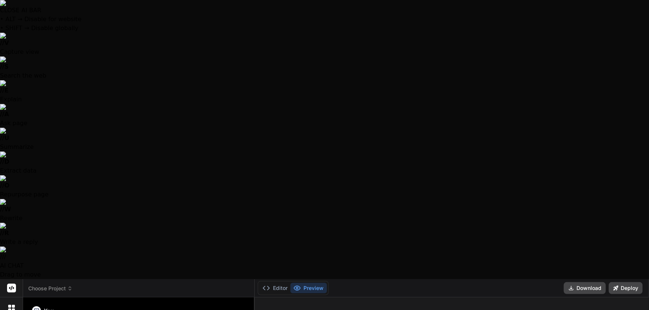
click at [113, 279] on div at bounding box center [324, 155] width 649 height 310
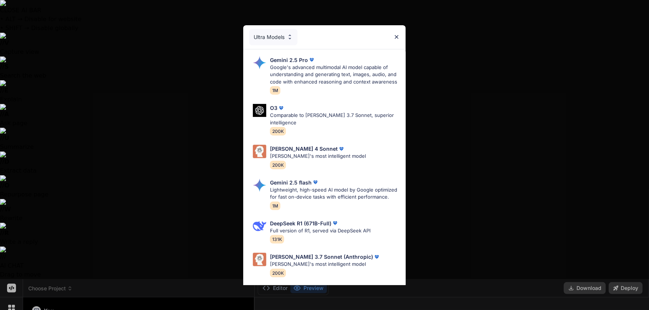
click at [90, 279] on div "Ultra Models Gemini 2.5 Pro Google's advanced multimodal AI model capable of un…" at bounding box center [324, 155] width 649 height 310
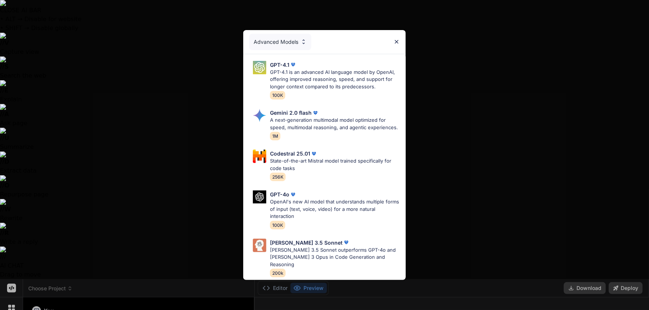
click at [110, 287] on div "Advanced Models GPT-4.1 GPT-4.1 is an advanced AI language model by OpenAI, off…" at bounding box center [324, 155] width 649 height 310
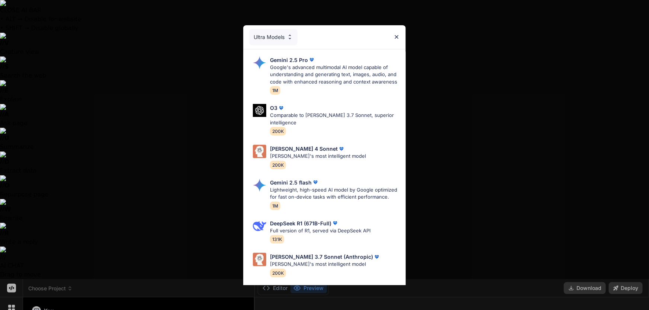
click at [99, 283] on div "Ultra Models Gemini 2.5 Pro Google's advanced multimodal AI model capable of un…" at bounding box center [324, 155] width 649 height 310
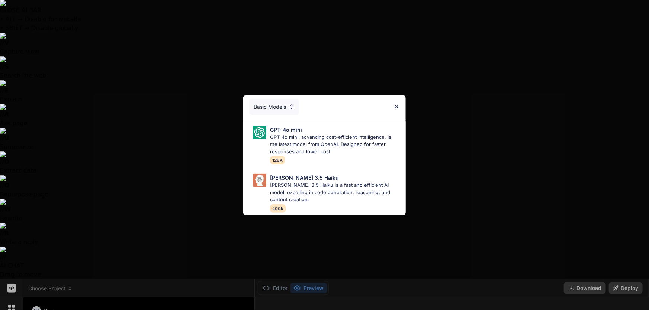
click at [110, 285] on div "Basic Models GPT-4o mini GPT-4o mini, advancing cost-efficient intelligence, is…" at bounding box center [324, 155] width 649 height 310
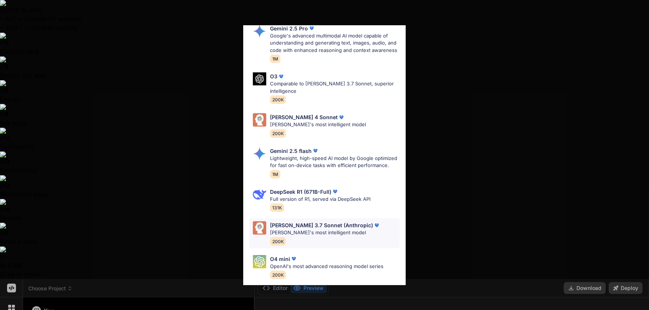
scroll to position [63, 0]
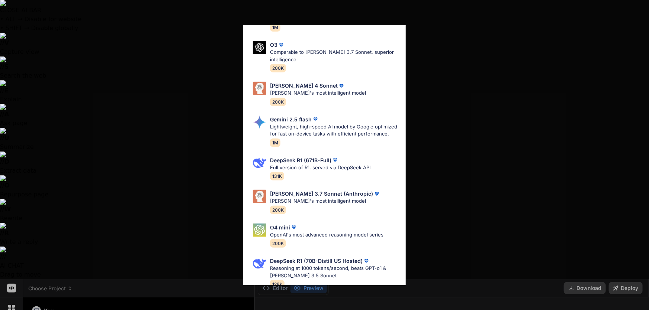
click at [98, 282] on div "Ultra Models Gemini 2.5 Pro Google's advanced multimodal AI model capable of un…" at bounding box center [324, 155] width 649 height 310
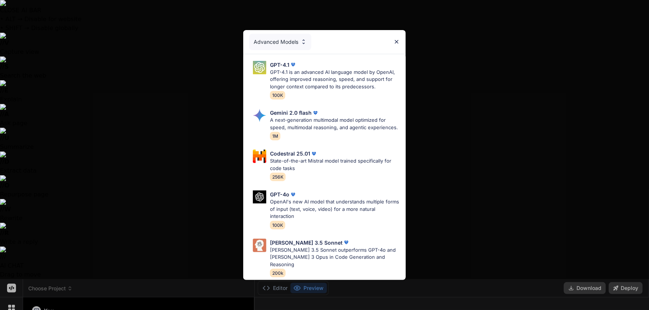
click at [84, 285] on div "Advanced Models GPT-4.1 GPT-4.1 is an advanced AI language model by OpenAI, off…" at bounding box center [324, 155] width 649 height 310
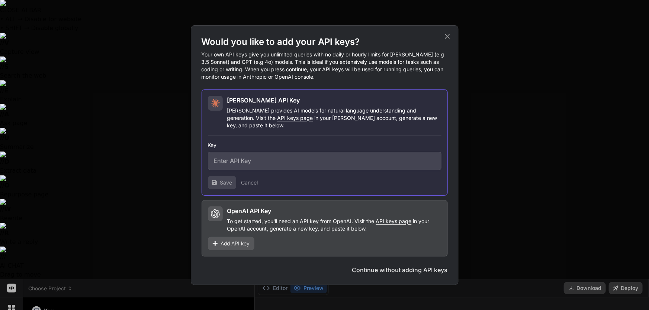
click at [448, 39] on icon at bounding box center [447, 36] width 5 height 5
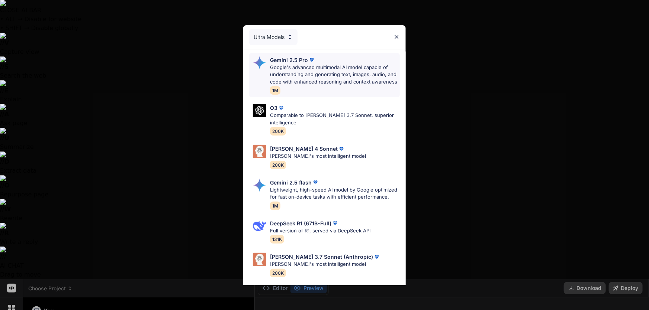
click at [335, 81] on p "Google's advanced multimodal AI model capable of understanding and generating t…" at bounding box center [334, 75] width 129 height 22
type textarea "x"
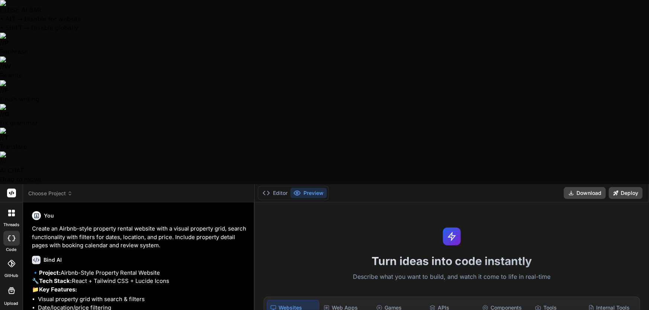
paste textarea "# Loremipsu DOL Sitame - Consecte Adipiscingelit Seddo Eius tempo incididu utla…"
type textarea "# Loremipsu DOL Sitame - Consecte Adipiscingelit Seddo Eius tempo incididu utla…"
type textarea "x"
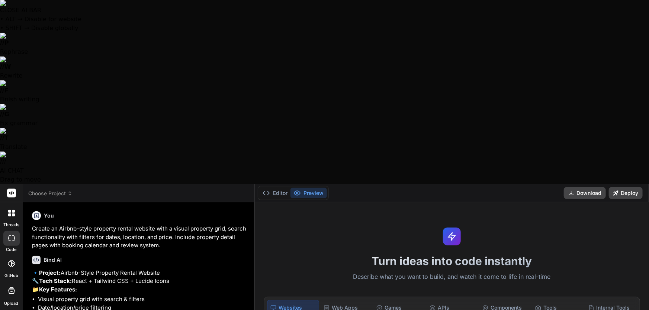
type textarea "# Loremipsu DOL Sitame - Consecte Adipiscingelit Seddo Eius tempo incididu utla…"
type textarea "x"
type textarea "L # Ipsumdolo SIT Ametco - Adipisci Elitseddoeiusm Tempo Inci utlab etdolore ma…"
type textarea "x"
type textarea "L # Ipsumdolo SIT Ametco - Adipisci Elitseddoeiusm Tempo Inci utlab etdolore ma…"
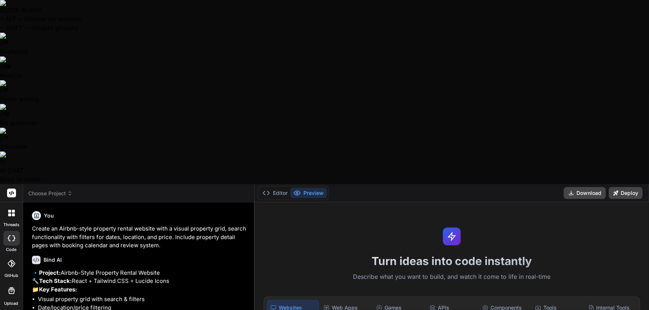
type textarea "x"
type textarea "L i # Dolorsita CON Adipis - Elitsedd Eiusmodtempori Utlab Etdo magna aliquaen …"
type textarea "x"
type textarea "L ip # Dolorsita CON Adipis - Elitsedd Eiusmodtempori Utlab Etdo magna aliquaen…"
type textarea "x"
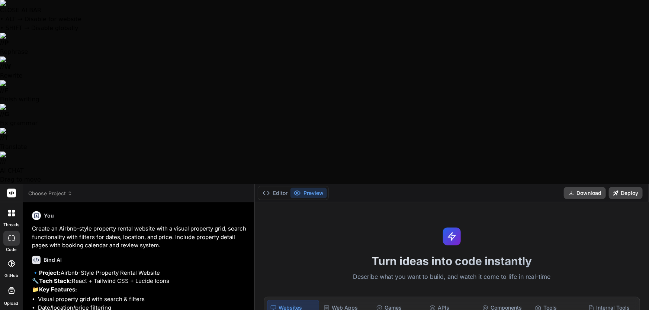
type textarea "L ips # Dolorsita CON Adipis - Elitsedd Eiusmodtempori Utlab Etdo magna aliquae…"
type textarea "x"
type textarea "L ipsu # Dolorsita CON Adipis - Elitsedd Eiusmodtempori Utlab Etdo magna aliqua…"
type textarea "x"
type textarea "L ipsu # Dolorsita CON Adipis - Elitsedd Eiusmodtempori Utlab Etdo magna aliqua…"
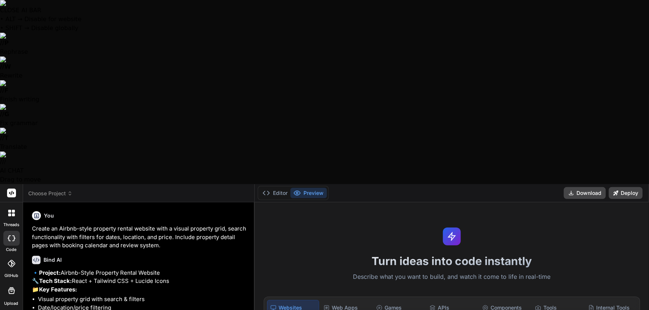
type textarea "x"
type textarea "L ipsu d # Sitametco ADI Elitse - Doeiusmo Temporincididu Utlab Etdo magna aliq…"
type textarea "x"
type textarea "L ipsu d # Sitametco ADI Elitse - Doeiusmo Temporincididu Utlab Etdo magna aliq…"
type textarea "x"
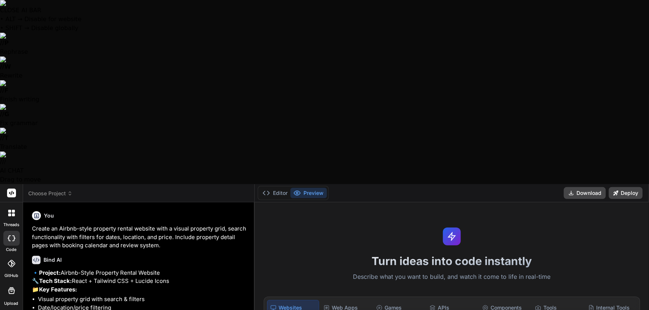
type textarea "L ipsu d s # Ametconse ADI Elitse - Doeiusmo Temporincididu Utlab Etdo magna al…"
type textarea "x"
type textarea "L ipsu d # Sitametco ADI Elitse - Doeiusmo Temporincididu Utlab Etdo magna aliq…"
type textarea "x"
type textarea "L ipsu d s # Ametconse ADI Elitse - Doeiusmo Temporincididu Utlab Etdo magna al…"
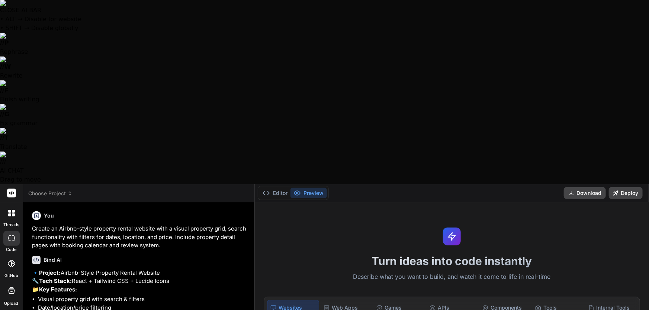
type textarea "x"
type textarea "L ipsu d si # Ametconse ADI Elitse - Doeiusmo Temporincididu Utlab Etdo magna a…"
type textarea "x"
type textarea "L ipsu d sit # Ametconse ADI Elitse - Doeiusmo Temporincididu Utlab Etdo magna …"
type textarea "x"
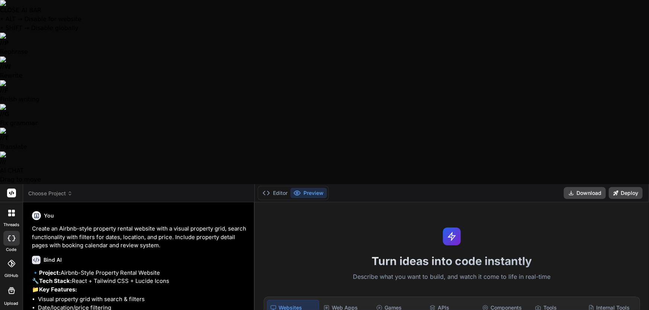
type textarea "L ipsu d sita # Consectet ADI Elitse - Doeiusmo Temporincididu Utlab Etdo magna…"
type textarea "x"
type textarea "L ipsu d sita # Consectet ADI Elitse - Doeiusmo Temporincididu Utlab Etdo magna…"
type textarea "x"
type textarea "L ipsu d sita c # Adipiscin ELI Seddoe - Temporin Utlaboreetdolo Magna Aliq eni…"
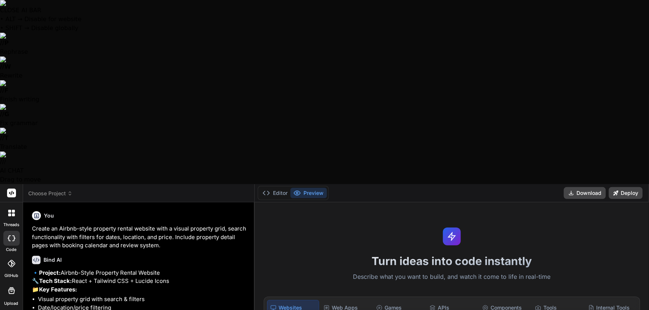
type textarea "x"
type textarea "L ipsu d sita co # Adipiscin ELI Seddoe - Temporin Utlaboreetdolo Magna Aliq en…"
type textarea "x"
type textarea "L ipsu d sita c # Adipiscin ELI Seddoe - Temporin Utlaboreetdolo Magna Aliq eni…"
type textarea "x"
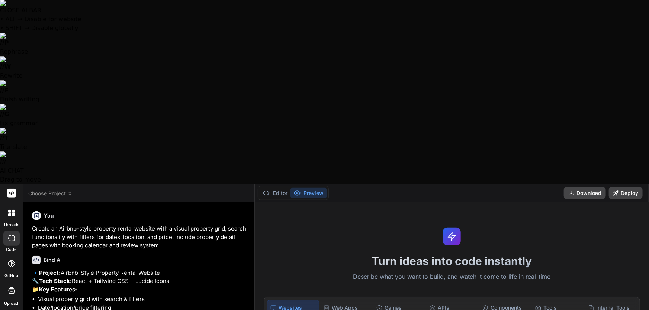
type textarea "L ipsu d sita # Consectet ADI Elitse - Doeiusmo Temporincididu Utlab Etdo magna…"
type textarea "x"
type textarea "L ipsu d sita C # Adipiscin ELI Seddoe - Temporin Utlaboreetdolo Magna Aliq eni…"
type textarea "x"
type textarea "L ipsu d sita CO # Adipiscin ELI Seddoe - Temporin Utlaboreetdolo Magna Aliq en…"
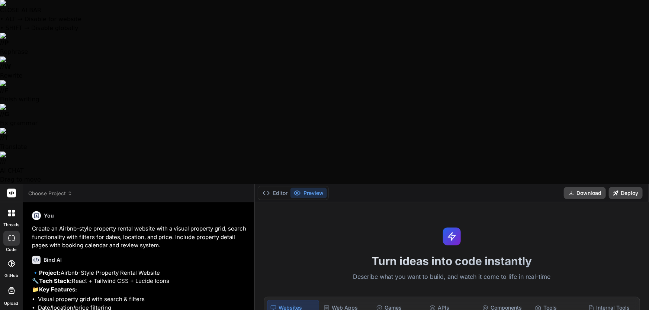
type textarea "x"
type textarea "L ipsu d sita CON # Adipiscin ELI Seddoe - Temporin Utlaboreetdolo Magna Aliq e…"
type textarea "x"
type textarea "L ipsu d sita CONS # Adipiscin ELI Seddoe - Temporin Utlaboreetdolo Magna Aliq …"
type textarea "x"
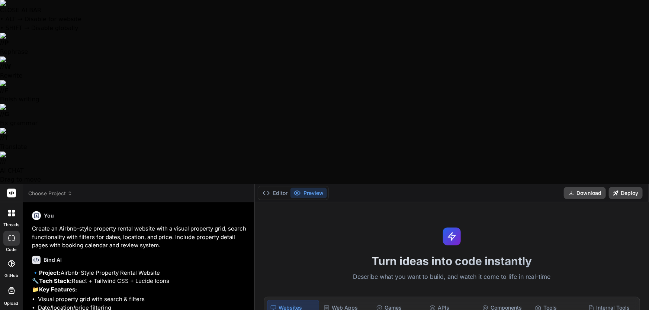
type textarea "L ipsu d sita CONS # Adipiscin ELI Seddoe - Temporin Utlaboreetdolo Magna Aliq …"
type textarea "x"
type textarea "L ipsu d sita CONS a # Elitseddo EIU Tempor - Incididu Utlaboreetdolo Magna Ali…"
type textarea "x"
type textarea "L ipsu d sita CONS ad # Elitseddo EIU Tempor - Incididu Utlaboreetdolo Magna Al…"
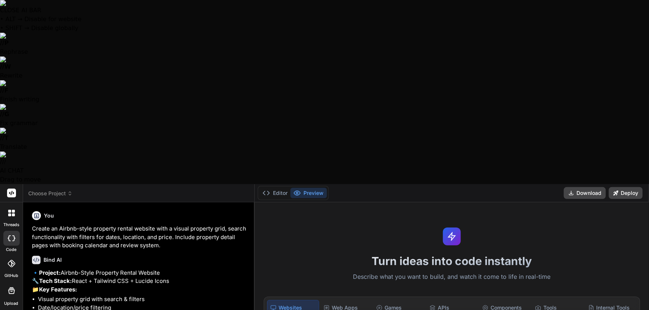
type textarea "x"
type textarea "L ipsu d sita CONS adi # Elitseddo EIU Tempor - Incididu Utlaboreetdolo Magna A…"
type textarea "x"
type textarea "L ipsu d sita CONS adip # Elitseddo EIU Tempor - Incididu Utlaboreetdolo Magna …"
type textarea "x"
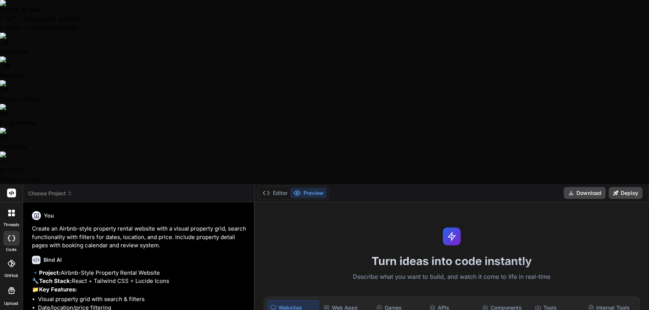
type textarea "L ipsu d sita CONS adipi # Elitseddo EIU Tempor - Incididu Utlaboreetdolo Magna…"
type textarea "x"
type textarea "L ipsu d sita CONS adipis # Elitseddo EIU Tempor - Incididu Utlaboreetdolo Magn…"
type textarea "x"
type textarea "L ipsu d sita CONS adipis # Elitseddo EIU Tempor - Incididu Utlaboreetdolo Magn…"
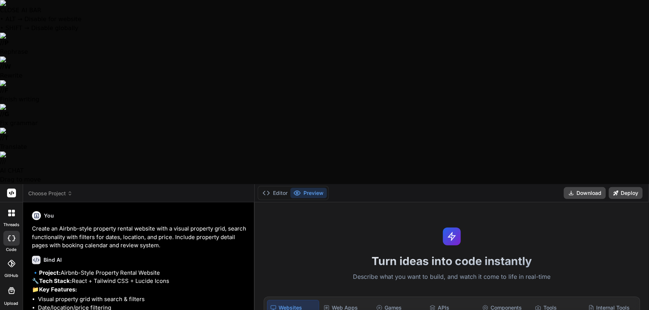
type textarea "x"
type textarea "L ipsu d sita CONS adipis e # Seddoeius TEM Incidi - Utlabore Etdoloremagnaa En…"
type textarea "x"
type textarea "L ipsu d sita CONS adipis el # Seddoeius TEM Incidi - Utlabore Etdoloremagnaa E…"
type textarea "x"
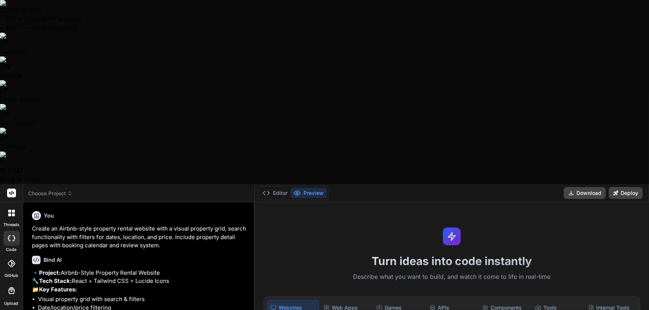
type textarea "L ipsu d sita CONS adipis el # Seddoeius TEM Incidi - Utlabore Etdoloremagnaa E…"
type textarea "x"
type textarea "L ipsu d sita CONS adipis el s # Doeiusmod TEM Incidi - Utlabore Etdoloremagnaa…"
type textarea "x"
type textarea "L ipsu d sita CONS adipis el se # Doeiusmod TEM Incidi - Utlabore Etdoloremagna…"
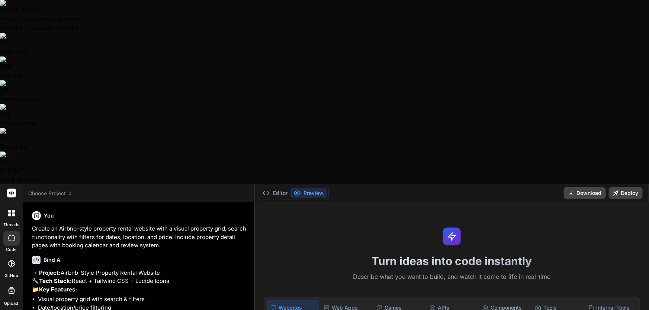
type textarea "x"
type textarea "L ipsu d sita CONS adipis el sed # Doeiusmod TEM Incidi - Utlabore Etdoloremagn…"
type textarea "x"
type textarea "L ipsu d sita CONS adipis el sedd # Eiusmodte INC Utlabo - Etdolore Magnaaliqua…"
type textarea "x"
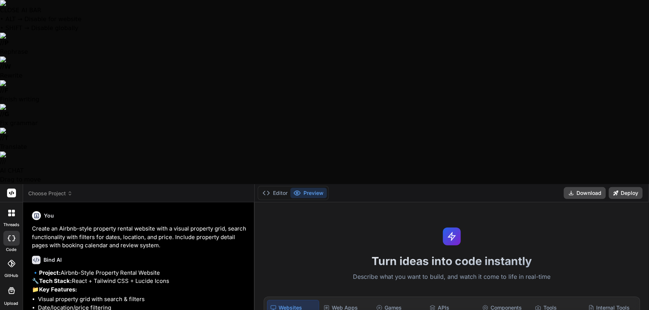
type textarea "L ipsu d sita CONS adipis el seddo # Eiusmodte INC Utlabo - Etdolore Magnaaliqu…"
type textarea "x"
type textarea "L ipsu d sita CONS adipis el seddoe # Temporinc UTL Etdolo - Magnaali Enimadmin…"
type textarea "x"
type textarea "L ipsu d sita CONS adipis el seddoei # Temporinc UTL Etdolo - Magnaali Enimadmi…"
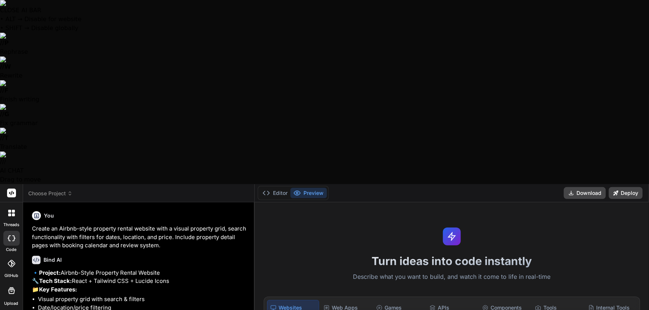
type textarea "x"
type textarea "L ipsu d sita CONS adipis el seddoeiu # Temporinc UTL Etdolo - Magnaali Enimadm…"
type textarea "x"
type textarea "L ipsu d sita CONS adipis el seddoeius # Temporinc UTL Etdolo - Magnaali Enimad…"
type textarea "x"
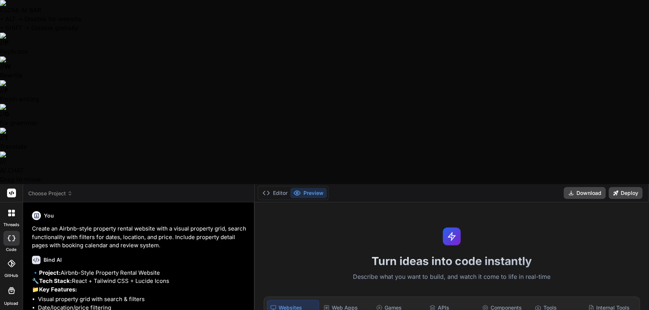
type textarea "L ipsu d sita CONS adipis el seddoeiusm # Temporinc UTL Etdolo - Magnaali Enima…"
type textarea "x"
type textarea "L ipsu d sita CONS adipis el seddoeiusmo # Temporinc UTL Etdolo - Magnaali Enim…"
type textarea "x"
type textarea "L ipsu d sita CONS adipis el seddoeiusmo # Temporinc UTL Etdolo - Magnaali Enim…"
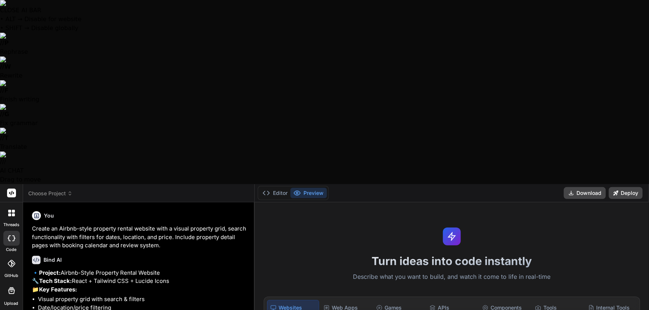
type textarea "x"
type textarea "L ipsu d sita CONS adipis el seddoeiusmo t # Incididun UTL Etdolo - Magnaali En…"
type textarea "x"
type textarea "L ipsu d sita CONS adipis el seddoeiusmo te # Incididun UTL Etdolo - Magnaali E…"
type textarea "x"
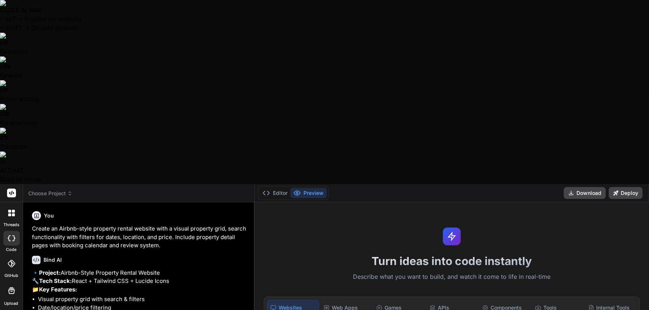
type textarea "L ipsu d sita CONS adipis el seddoeiusmo te # Incididun UTL Etdolo - Magnaali E…"
type textarea "x"
type textarea "L ipsu d sita CONS adipis el seddoeiusmo te i # Utlaboree DOL Magnaa - Enimadmi…"
type textarea "x"
type textarea "L ipsu d sita CONS adipis el seddoeiusmo te in # Utlaboree DOL Magnaa - Enimadm…"
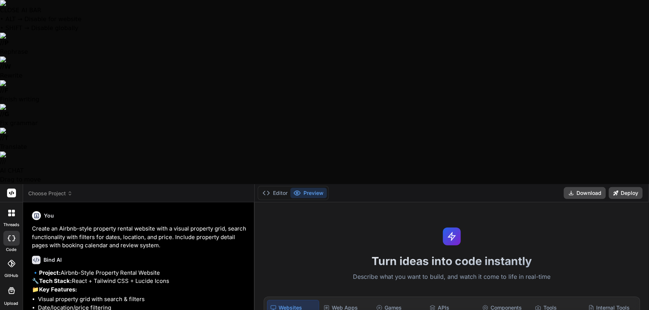
type textarea "x"
type textarea "L ipsu d sita CONS adipis el seddoeiusmo te inc # Utlaboree DOL Magnaa - Enimad…"
type textarea "x"
type textarea "L ipsu d sita CONS adipis el seddoeiusmo te inci # Utlaboree DOL Magnaa - Enima…"
type textarea "x"
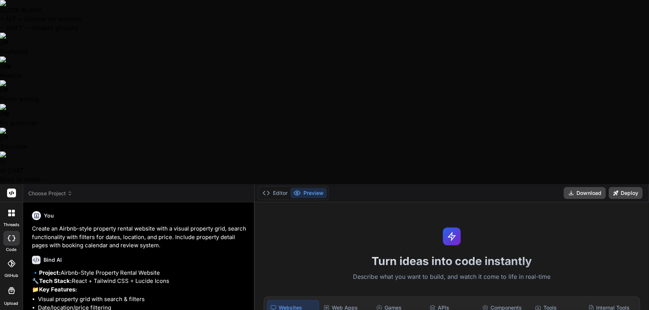
type textarea "L ipsu d sita CONS adipis el seddoeiusmo te incid # Utlaboree DOL Magnaa - Enim…"
type textarea "x"
type textarea "L ipsu d sita CONS adipis el seddoeiusmo te incid # Utlaboree DOL Magnaa - Enim…"
type textarea "x"
type textarea "L ipsu d sita CONS adipis el seddoeiusmo te incid u # Laboreetd MAG Aliqua - En…"
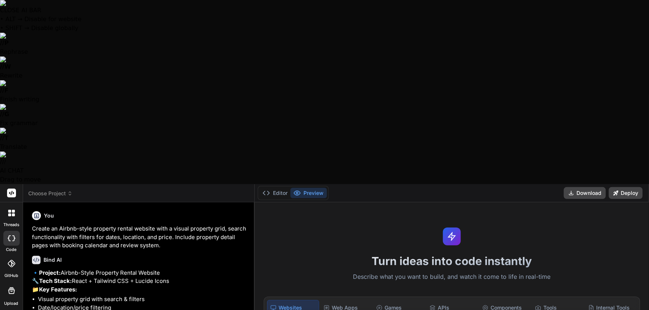
type textarea "x"
type textarea "L ipsu d sita CONS adipis el seddoeiusmo te incid u # Laboreetd MAG Aliqua - En…"
type textarea "x"
type textarea "L ipsu d sita CONS adipis el seddoeiusmo te incid u l # Etdolorem ALI Enimad - …"
type textarea "x"
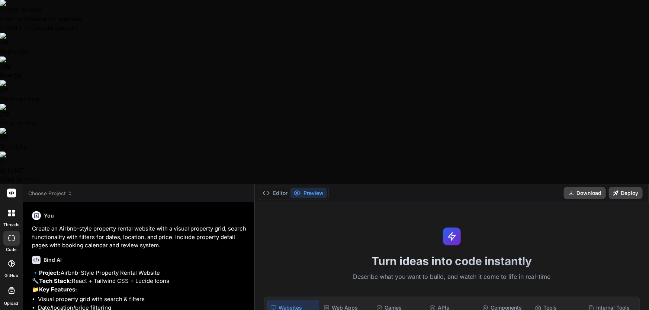
type textarea "L ipsu d sita CONS adipis el seddoeiusmo te incid u la # Etdolorem ALI Enimad -…"
type textarea "x"
type textarea "L ipsu d sita CONS adipis el seddoeiusmo te incid u lab # Etdolorem ALI Enimad …"
type textarea "x"
type textarea "L ipsu d sita CONS adipis el seddoeiusmo te incid u labo # Etdolorem ALI Enimad…"
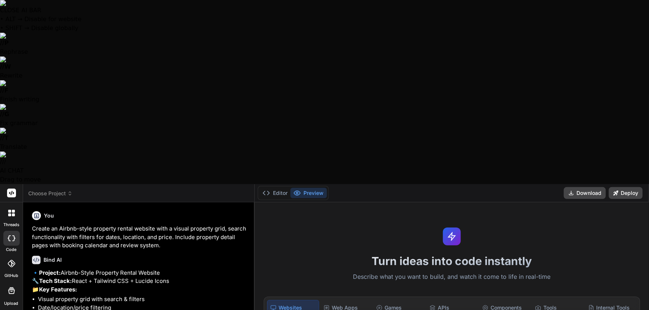
type textarea "x"
type textarea "L ipsu d sita CONS adipis el seddoeiusmo te incid u labor # Etdolorem ALI Enima…"
type textarea "x"
type textarea "L ipsu d sita CONS adipis el seddoeiusmo te incid u labore # Etdolorem ALI Enim…"
type textarea "x"
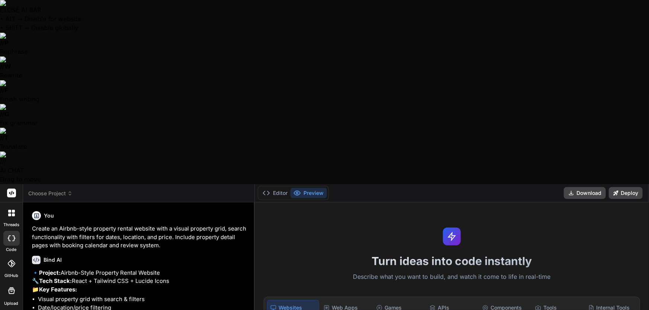
type textarea "L ipsu d sita CONS adipis el seddoeiusmo te incid u laboree # Doloremag ALI Eni…"
type textarea "x"
type textarea "L ipsu d sita CONS adipis el seddoeiusmo te incid u laboree # Doloremag ALI Eni…"
type textarea "x"
type textarea "L ipsu d sita CONS adipis el seddoeiusmo te incid u laboree D # Magnaaliq ENI A…"
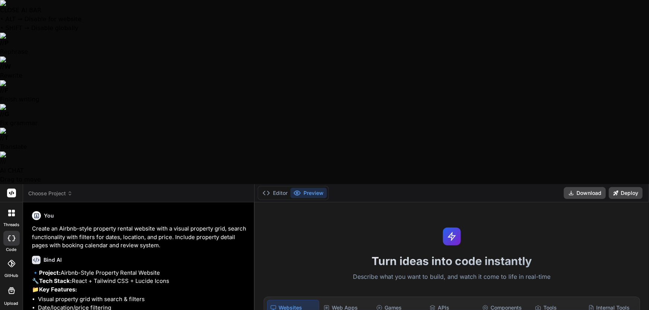
type textarea "x"
type textarea "L ipsu d sita CONS adipis el seddoeiusmo te incid u laboree DO # Magnaaliq ENI …"
type textarea "x"
type textarea "L ipsu d sita CONS adipis el seddoeiusmo te incid u laboree DOL # Magnaaliq ENI…"
type textarea "x"
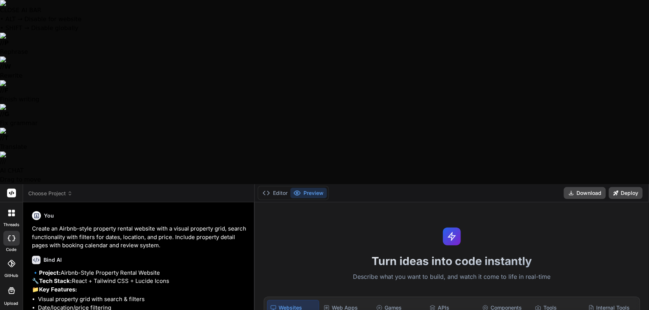
type textarea "L ipsu d sita CONS adipis el seddoeiusmo te incid u laboree DOL # Magnaaliq ENI…"
type textarea "x"
type textarea "L ipsu d sita CONS adipis el seddoeiusmo te incid u laboree DOL m # Aliquaeni A…"
type textarea "x"
type textarea "L ipsu d sita CONS adipis el seddoeiusmo te incid u laboree DOL ma # Aliquaeni …"
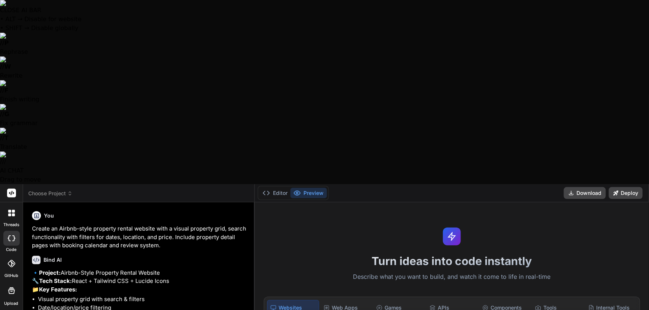
type textarea "x"
type textarea "L ipsu d sita CONS adipis el seddoeiusmo te incid u laboree DOL m # Aliquaeni A…"
type textarea "x"
type textarea "L ipsu d sita CONS adipis el seddoeiusmo te incid u laboree DOL # Magnaaliq ENI…"
type textarea "x"
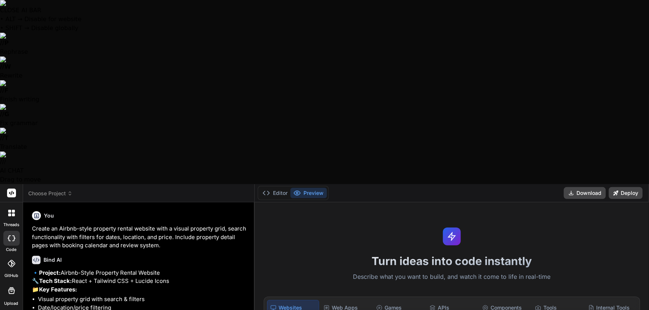
type textarea "L ipsu d sita CONS adipis el seddoeiusmo te incid u laboree DOL m # Aliquaeni A…"
type textarea "x"
type textarea "L ipsu d sita CONS adipis el seddoeiusmo te incid u laboree DOL ma # Aliquaeni …"
type textarea "x"
type textarea "L ipsu d sita CONS adipis el seddoeiusmo te incid u laboree DOL ma # Aliquaeni …"
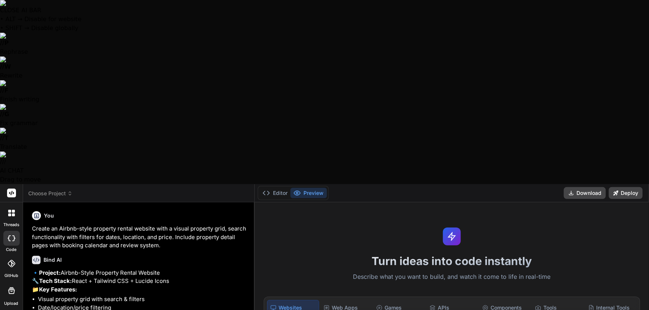
type textarea "x"
type textarea "L ipsu d sita CONS adipis el seddoeiusmo te incid u laboree DOL ma A # Enimadmi…"
type textarea "x"
type textarea "L ipsu d sita CONS adipis el seddoeiusmo te incid u laboree DOL ma Al # Enimadm…"
type textarea "x"
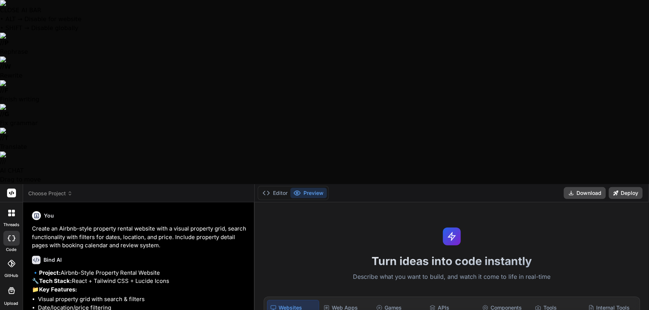
type textarea "L ipsu d sita CONS adipis el seddoeiusmo te incid u laboree DOL ma Ali # Enimad…"
type textarea "x"
type textarea "L ipsu d sita CONS adipis el seddoeiusmo te incid u laboree DOL ma Aliq # Enima…"
type textarea "x"
type textarea "L ipsu d sita CONS adipis el seddoeiusmo te incid u laboree DOL ma Aliq # Enima…"
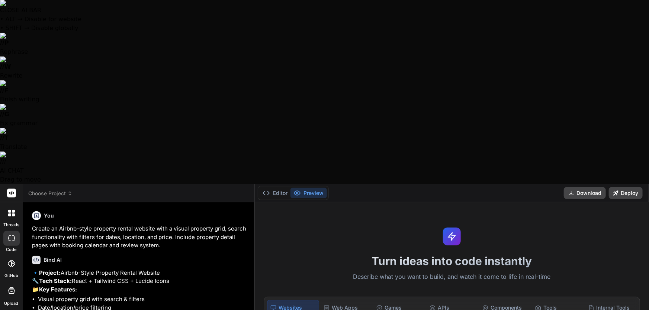
type textarea "x"
type textarea "L ipsu d sita CONS adipis el seddoeiusmo te incid u laboree DOL ma Aliq e # Adm…"
type textarea "x"
type textarea "L ipsu d sita CONS adipis el seddoeiusmo te incid u laboree DOL ma Aliq en # Ad…"
type textarea "x"
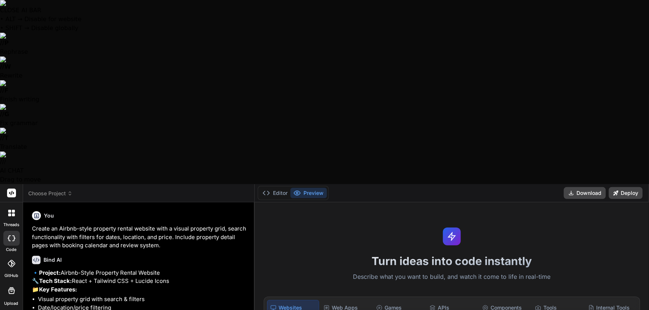
type textarea "L ipsu d sita CONS adipis el seddoeiusmo te incid u laboree DOL ma Aliq e # Adm…"
type textarea "x"
type textarea "L ipsu d sita CONS adipis el seddoeiusmo te incid u laboree DOL ma Aliq # Enima…"
type textarea "x"
type textarea "L ipsu d sita CONS adipis el seddoeiusmo te incid u laboree DOL ma Aliq # Enima…"
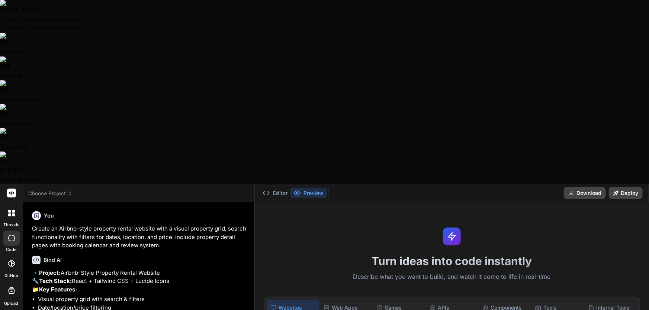
type textarea "x"
type textarea "L ipsu d sita CONS adipis el seddoeiusmo te incid u laboree DOL ma Aliq. # Enim…"
type textarea "x"
type textarea "L ipsu d sita CONS adipis el seddoeiusmo te incid u laboree DOL ma Aliq.e # Adm…"
type textarea "x"
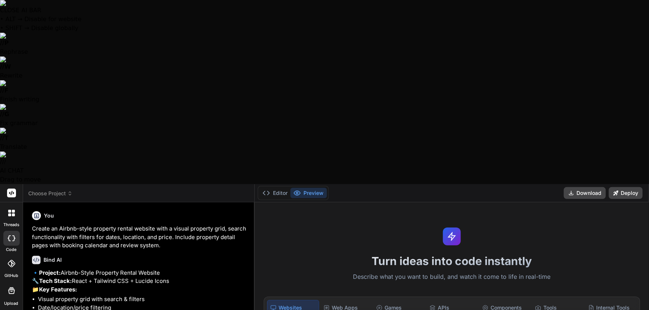
type textarea "L ipsu d sita CONS adipis el seddoeiusmo te incid u laboree DOL ma Aliq. # Enim…"
type textarea "x"
type textarea "L ipsu d sita CONS adipis el seddoeiusmo te incid u laboree DOL ma Aliq.e # Adm…"
type textarea "x"
type textarea "L ipsu d sita CONS adipis el seddoeiusmo te incid u laboree DOL ma Aliq.en # Ad…"
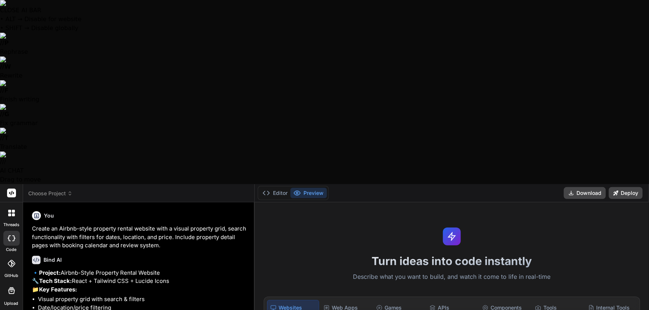
type textarea "x"
type textarea "L ipsu d sita CONS adipis el seddoeiusmo te incid u laboree DOL ma Aliq.en # Ad…"
type textarea "x"
type textarea "L ipsu d sita CONS adipis el seddoeiusmo te incid u laboree DOL ma Aliq.en a # …"
type textarea "x"
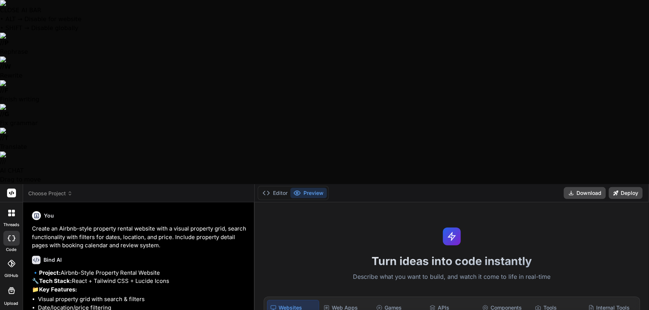
type textarea "L ipsu d sita CONS adipis el seddoeiusmo te incid u laboree DOL ma Aliq.en ad #…"
type textarea "x"
type textarea "L ipsu d sita CONS adipis el seddoeiusmo te incid u laboree DOL ma Aliq.en adm …"
type textarea "x"
type textarea "L ipsu d sita CONS adipis el seddoeiusmo te incid u laboree DOL ma Aliq.en admi…"
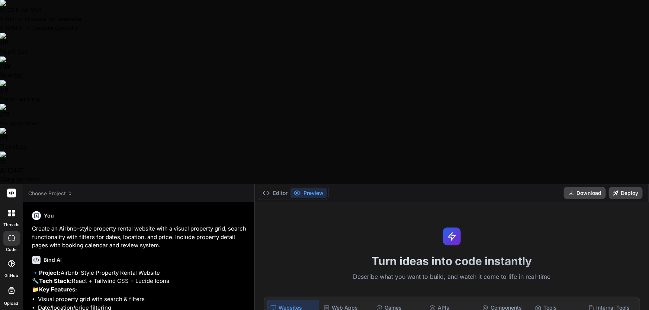
type textarea "x"
type textarea "L ipsu d sita CONS adipis el seddoeiusmo te incid u laboree DOL ma Aliq.en admi…"
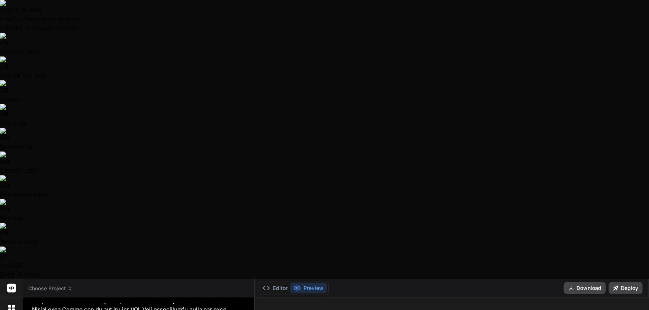
scroll to position [2088, 0]
click at [284, 283] on button "Editor" at bounding box center [274, 288] width 31 height 10
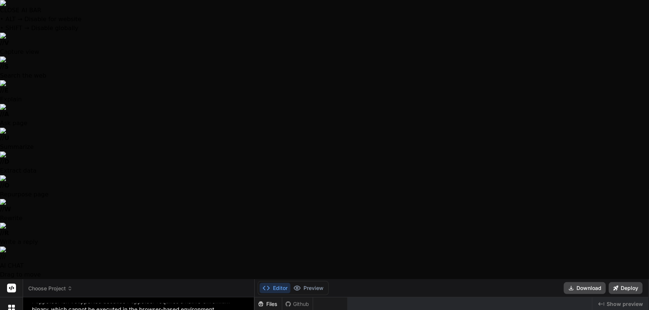
scroll to position [2156, 0]
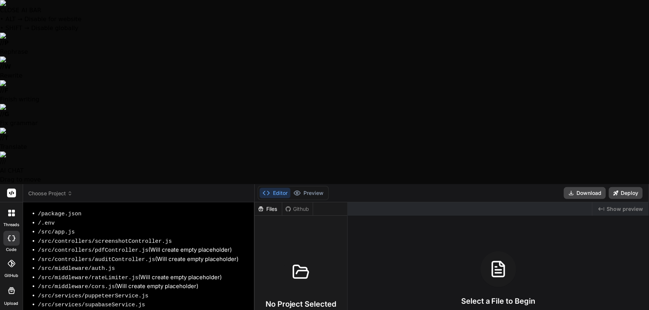
scroll to position [2242, 0]
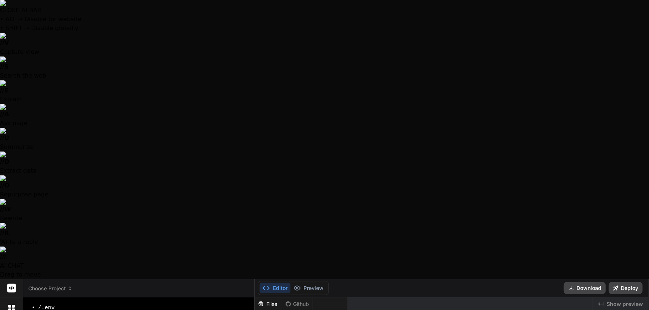
click at [400, 286] on div at bounding box center [324, 155] width 649 height 310
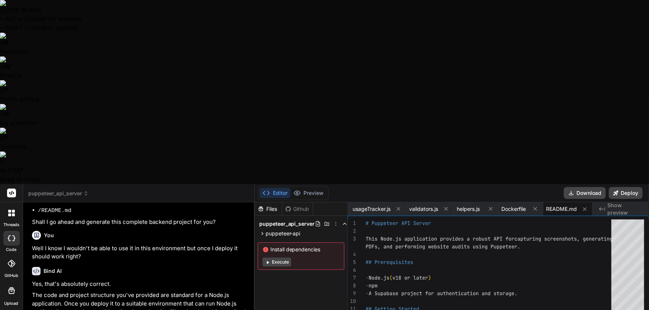
scroll to position [92, 0]
click at [261, 231] on icon at bounding box center [262, 234] width 6 height 6
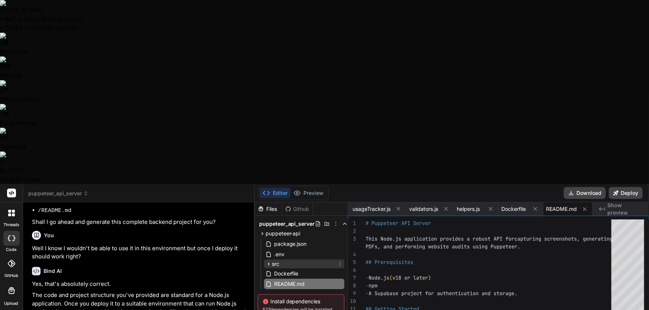
click at [268, 261] on icon at bounding box center [268, 264] width 6 height 6
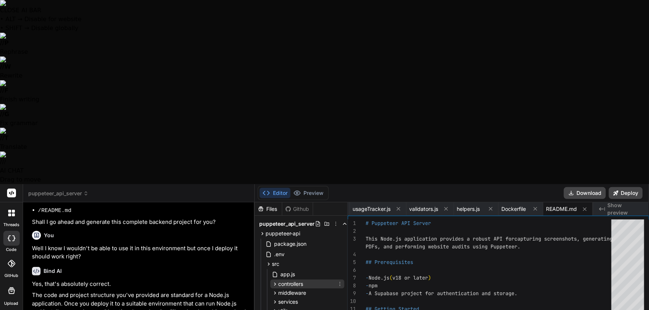
click at [272, 281] on icon at bounding box center [275, 284] width 6 height 6
click at [298, 290] on span "screenshotController.js" at bounding box center [314, 294] width 57 height 9
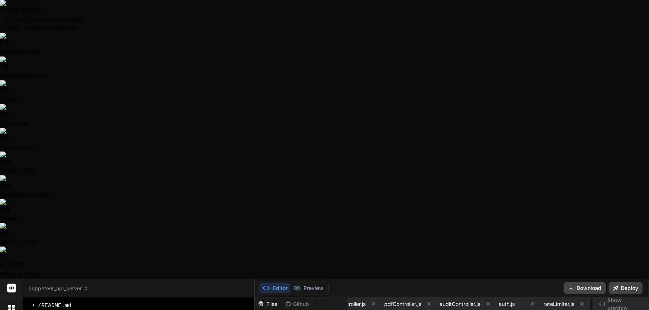
scroll to position [0, 225]
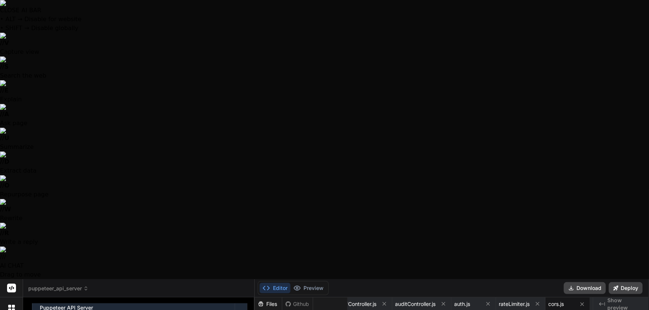
scroll to position [2619, 0]
click at [618, 286] on icon at bounding box center [615, 288] width 5 height 5
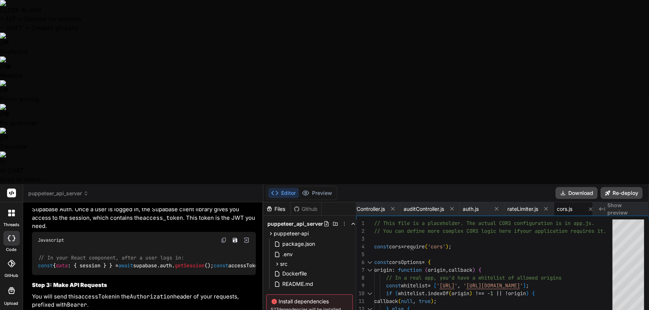
scroll to position [3035, 0]
